Goal: Book appointment/travel/reservation

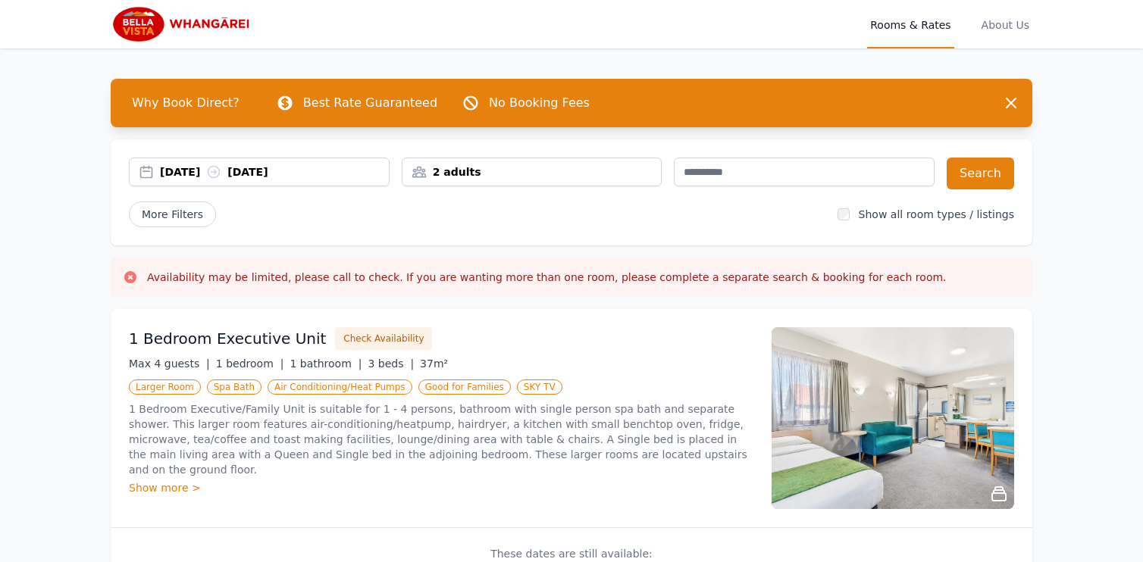
click at [480, 169] on div "2 adults" at bounding box center [531, 171] width 259 height 15
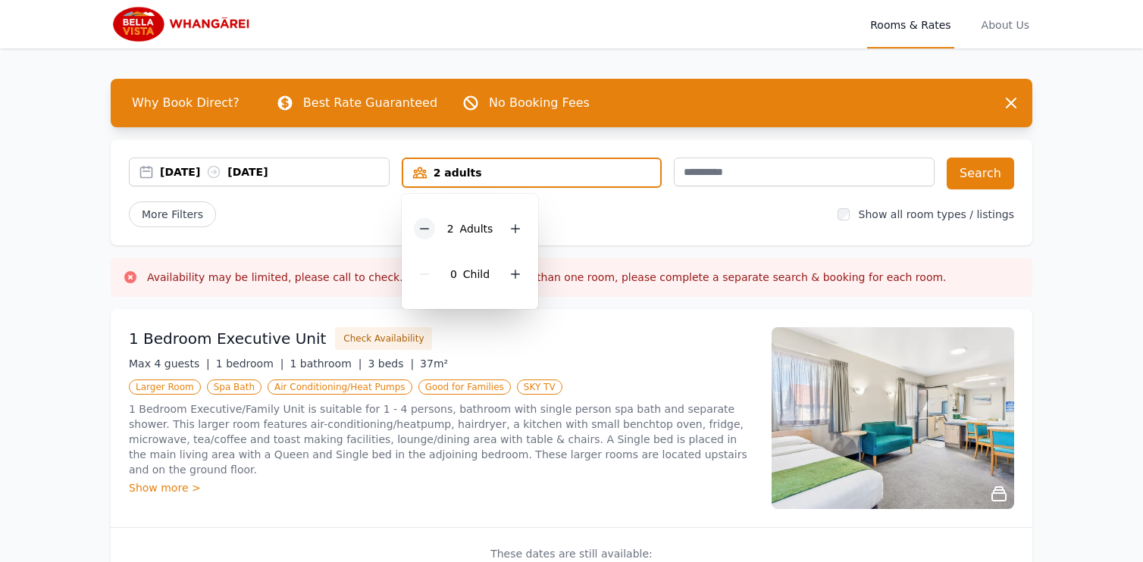
click at [422, 224] on icon at bounding box center [424, 229] width 12 height 12
click at [342, 204] on div "More Filters" at bounding box center [477, 215] width 696 height 26
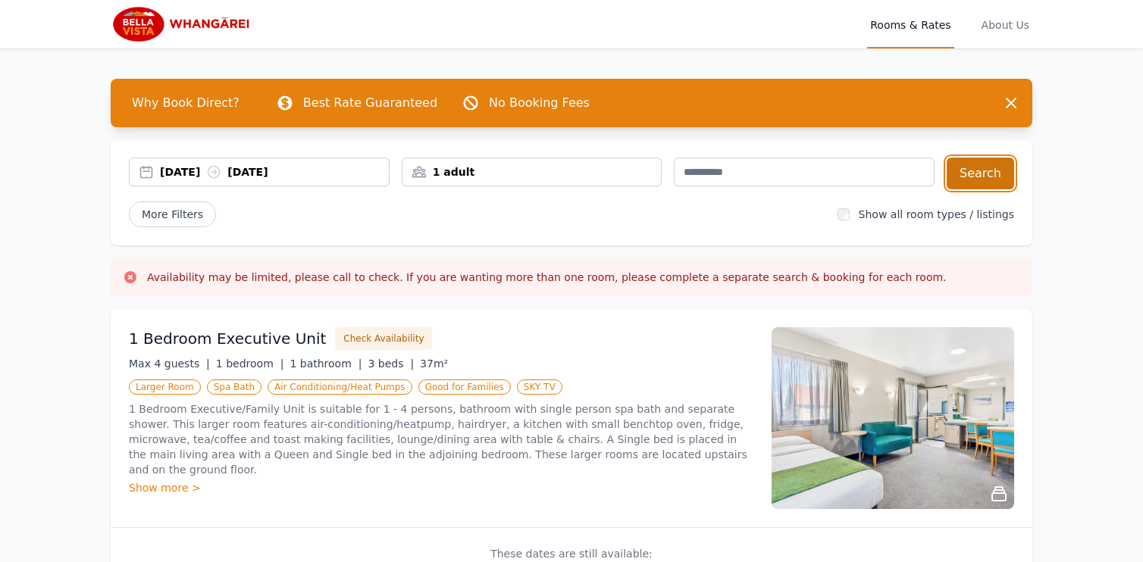
click at [980, 169] on button "Search" at bounding box center [979, 174] width 67 height 32
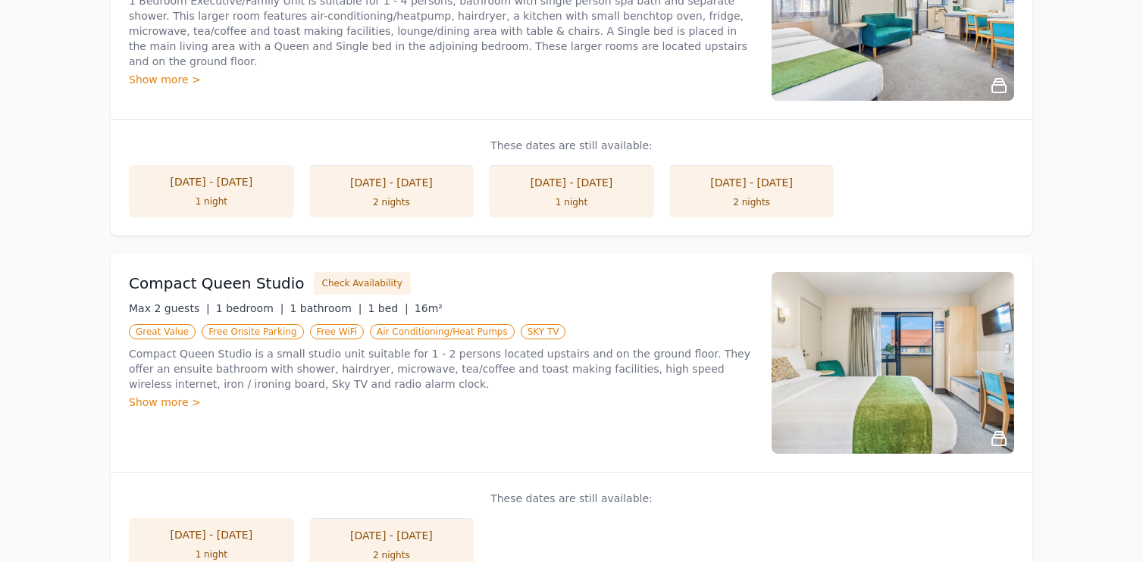
scroll to position [437, 0]
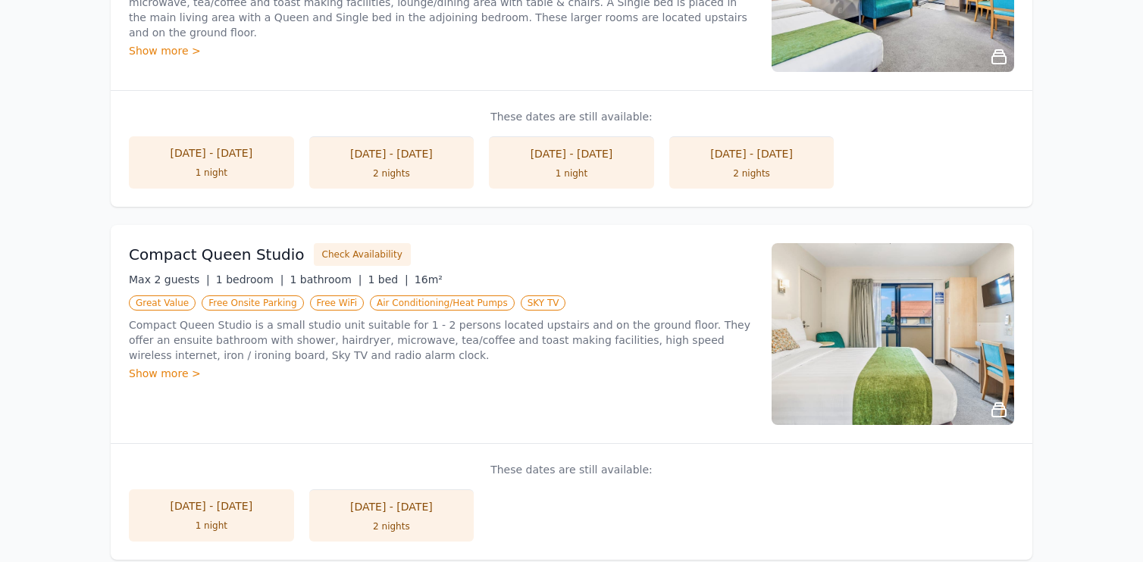
click at [214, 509] on div "[DATE] - [DATE]" at bounding box center [211, 506] width 135 height 15
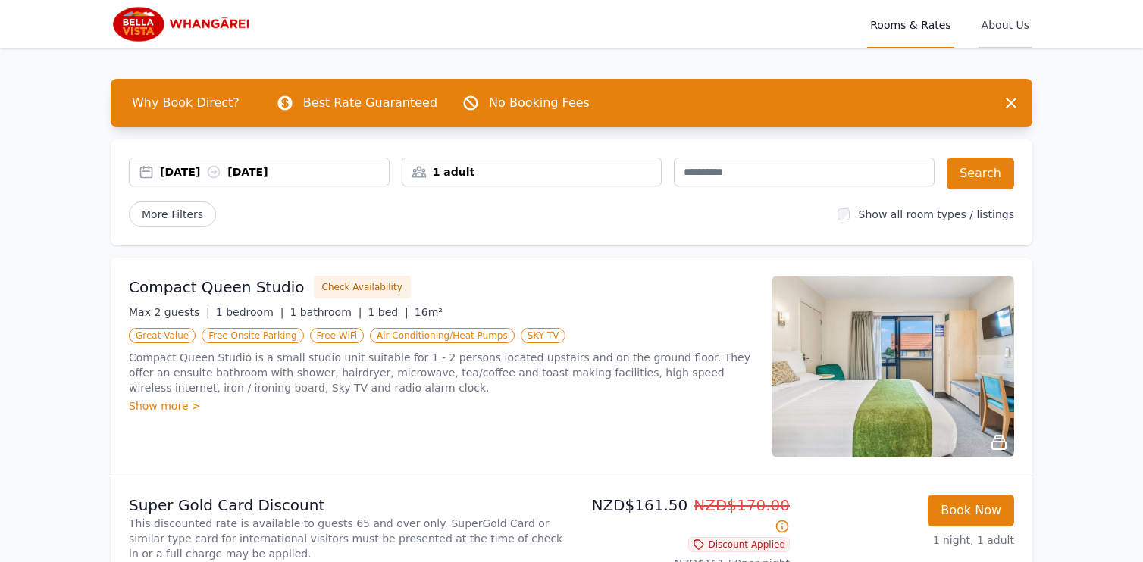
click at [999, 25] on span "About Us" at bounding box center [1005, 24] width 54 height 48
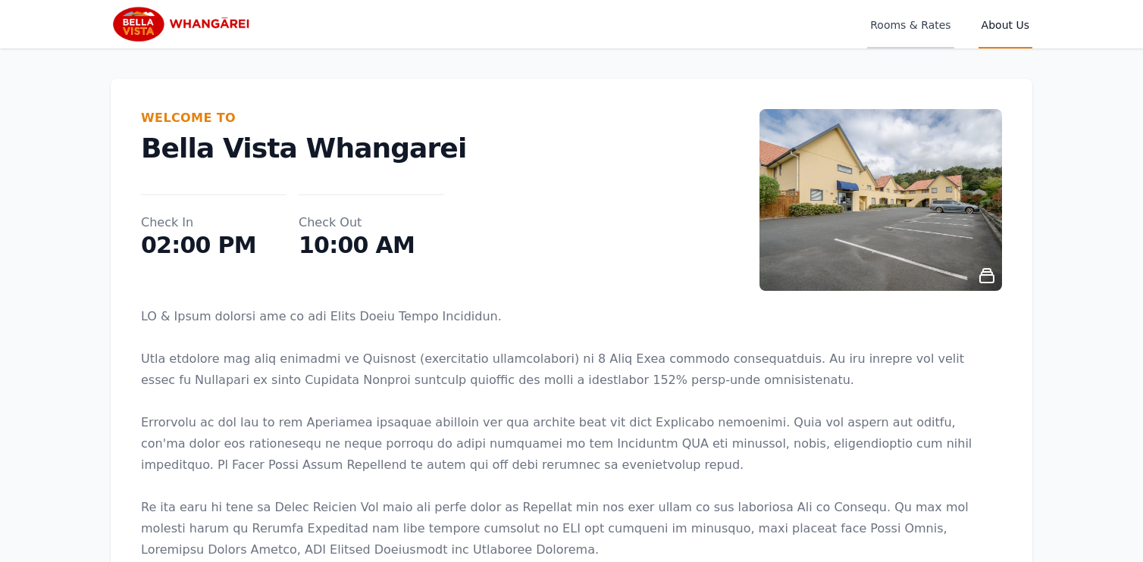
click at [921, 26] on span "Rooms & Rates" at bounding box center [910, 24] width 86 height 48
